Goal: Find specific page/section: Find specific page/section

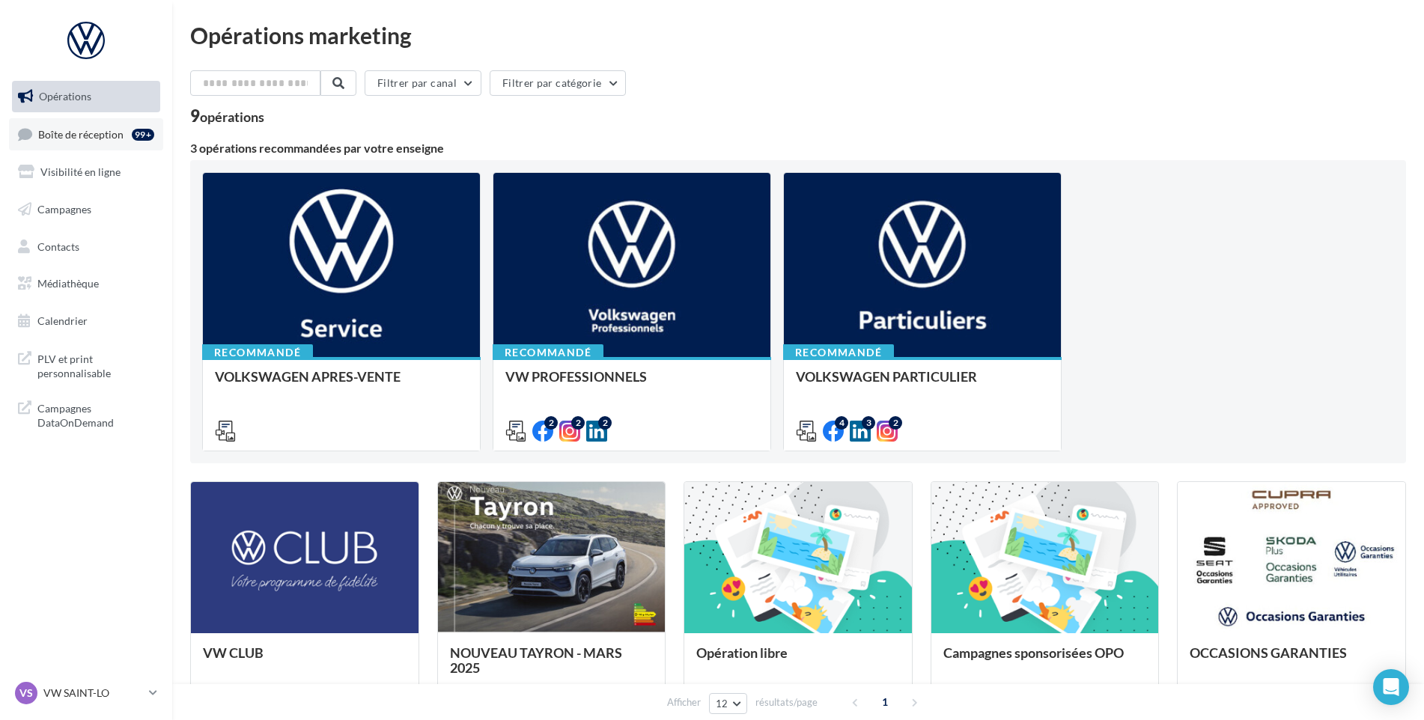
click at [111, 144] on link "Boîte de réception 99+" at bounding box center [86, 134] width 154 height 32
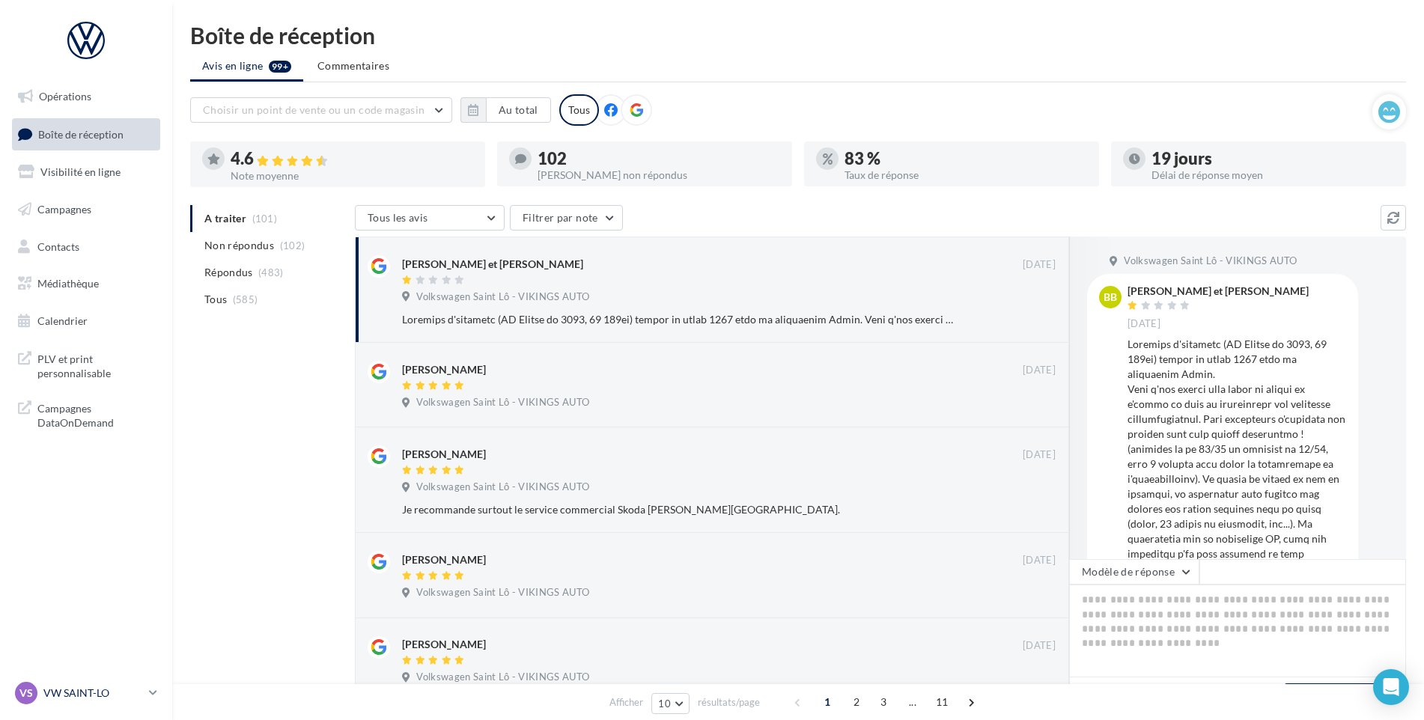
click at [124, 700] on p "VW SAINT-LO" at bounding box center [93, 693] width 100 height 15
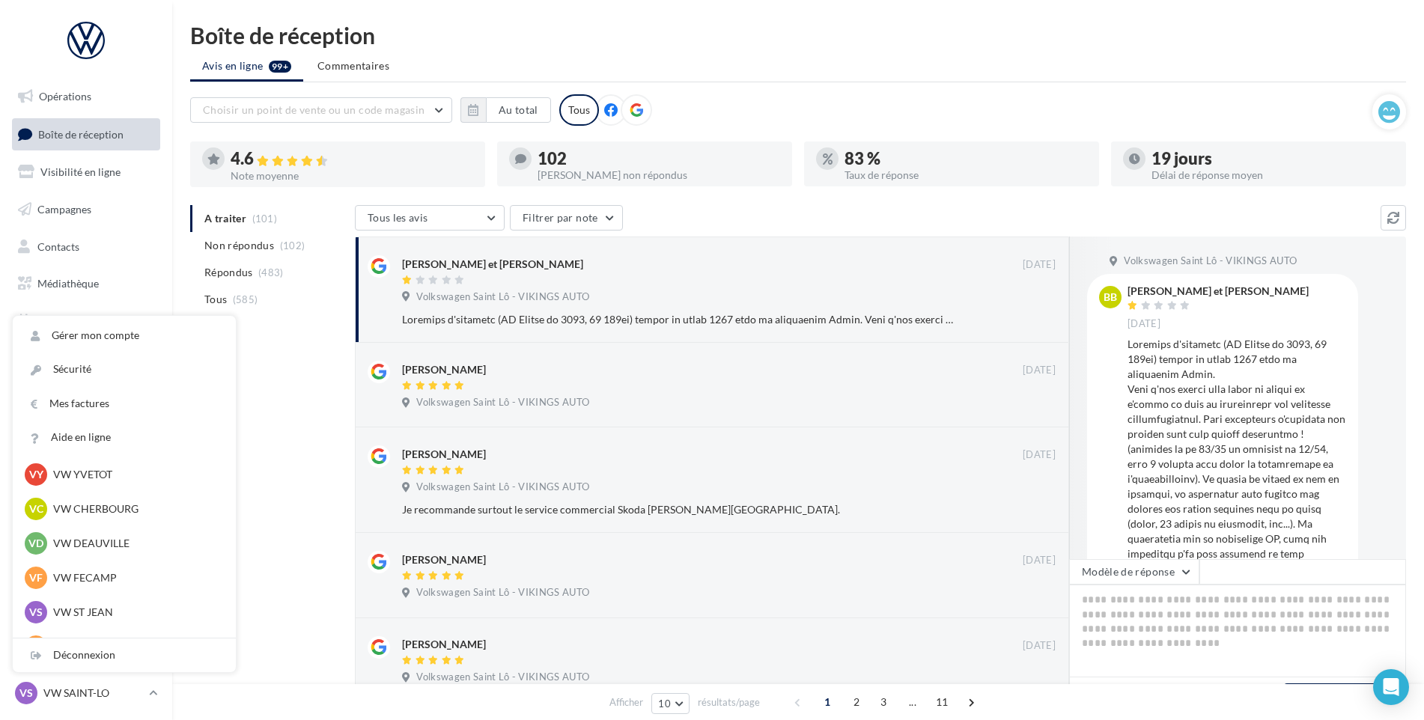
scroll to position [150, 0]
click at [108, 544] on p "VW ST JEAN" at bounding box center [135, 539] width 165 height 15
